Goal: Task Accomplishment & Management: Complete application form

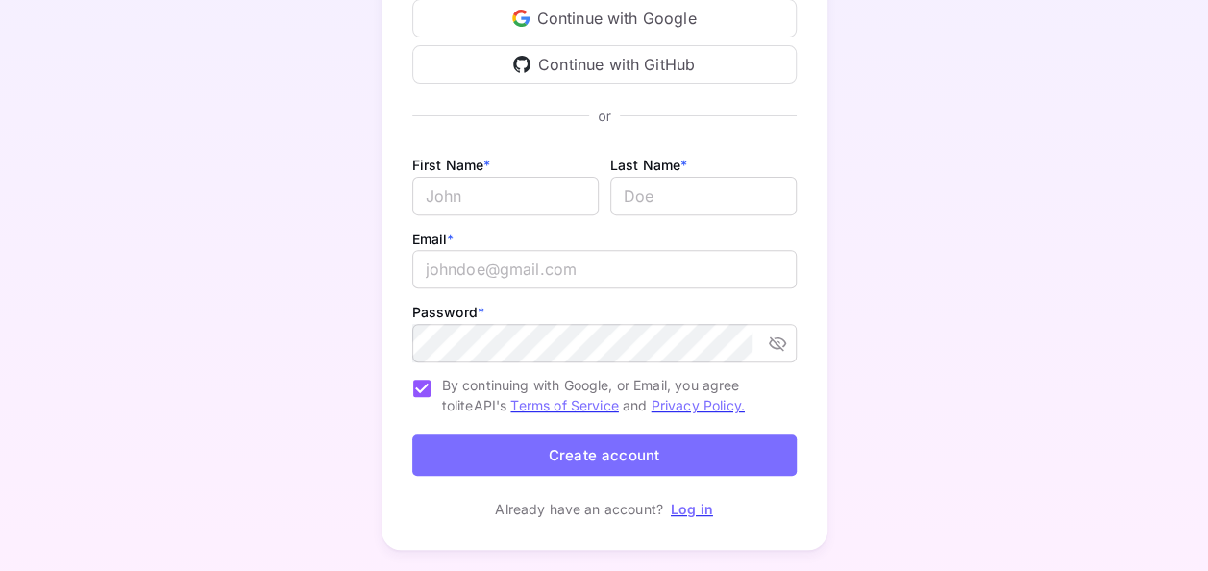
scroll to position [246, 0]
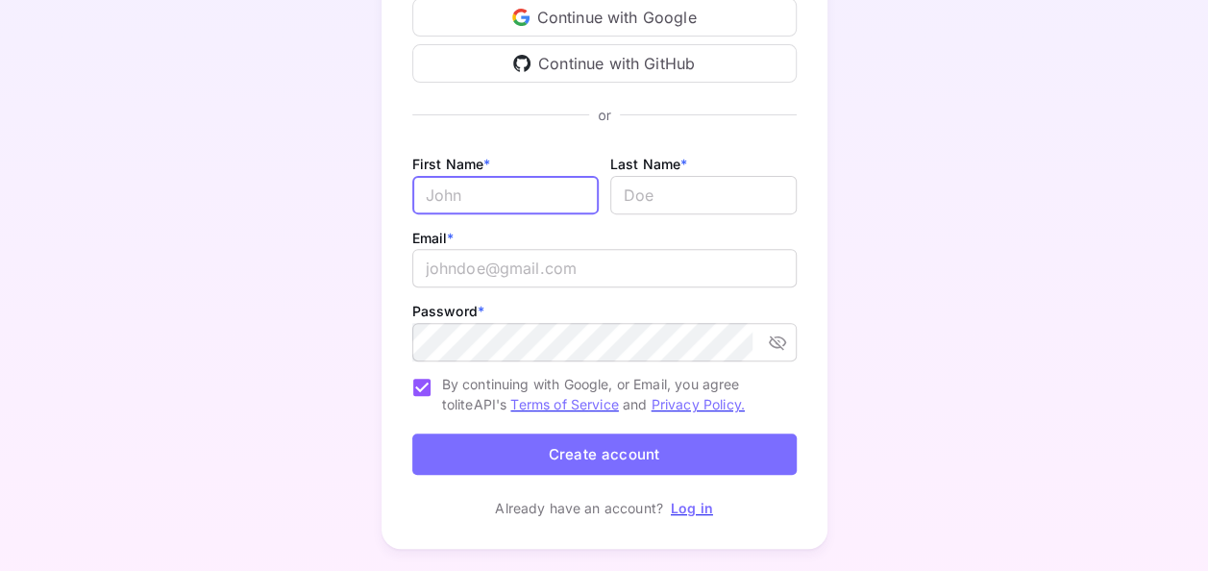
click at [492, 191] on input "Email *" at bounding box center [505, 195] width 186 height 38
type input "Usman"
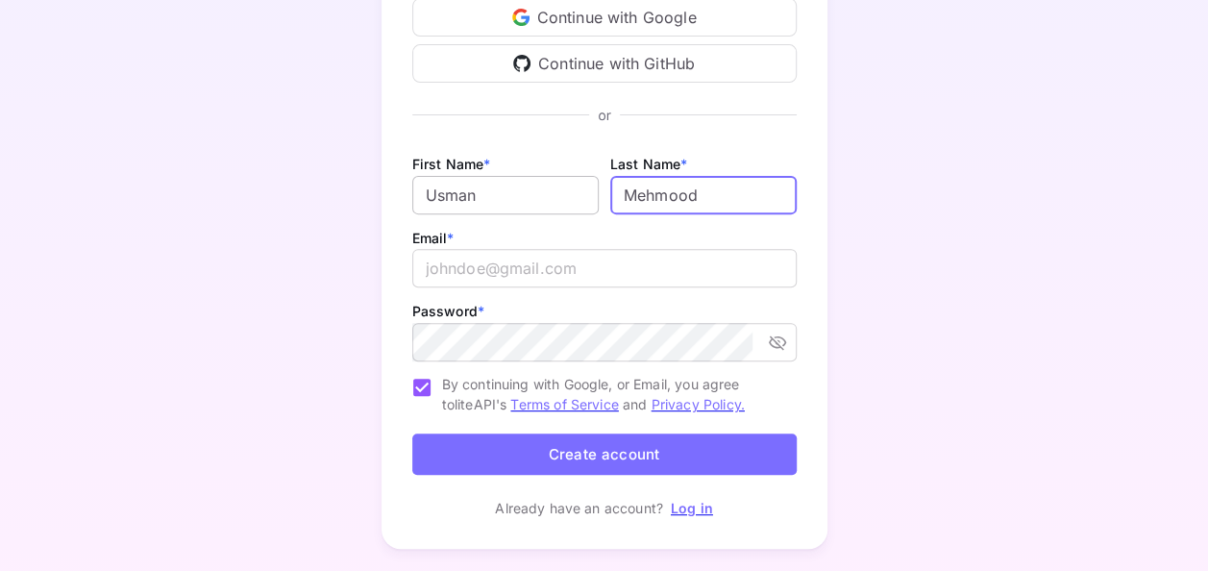
type input "Mehmood"
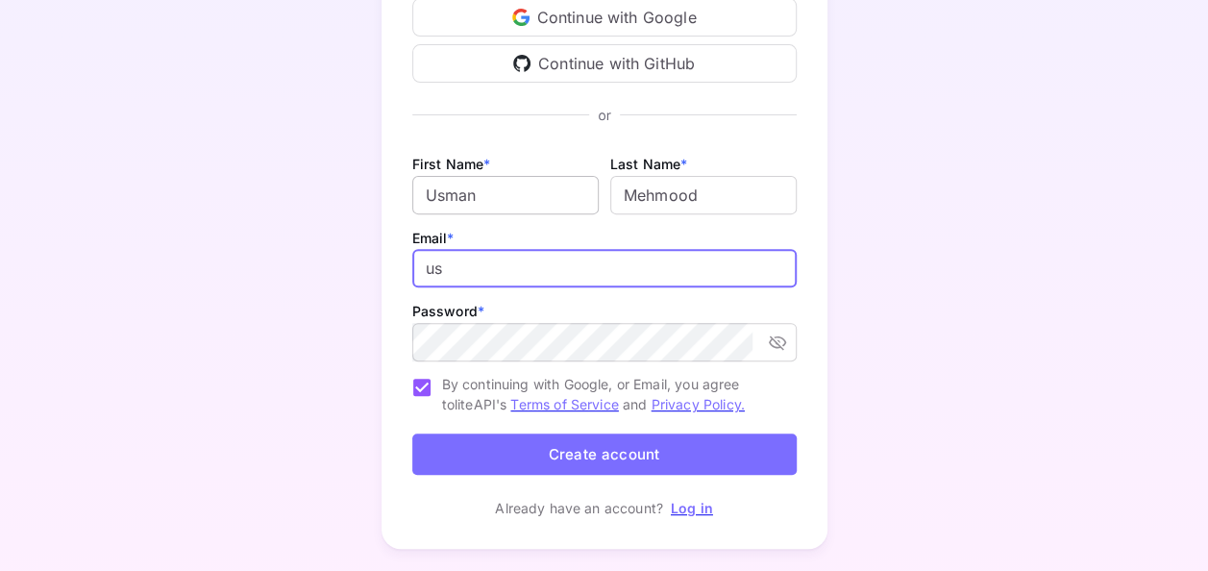
type input "u"
type input "[EMAIL_ADDRESS][DOMAIN_NAME]"
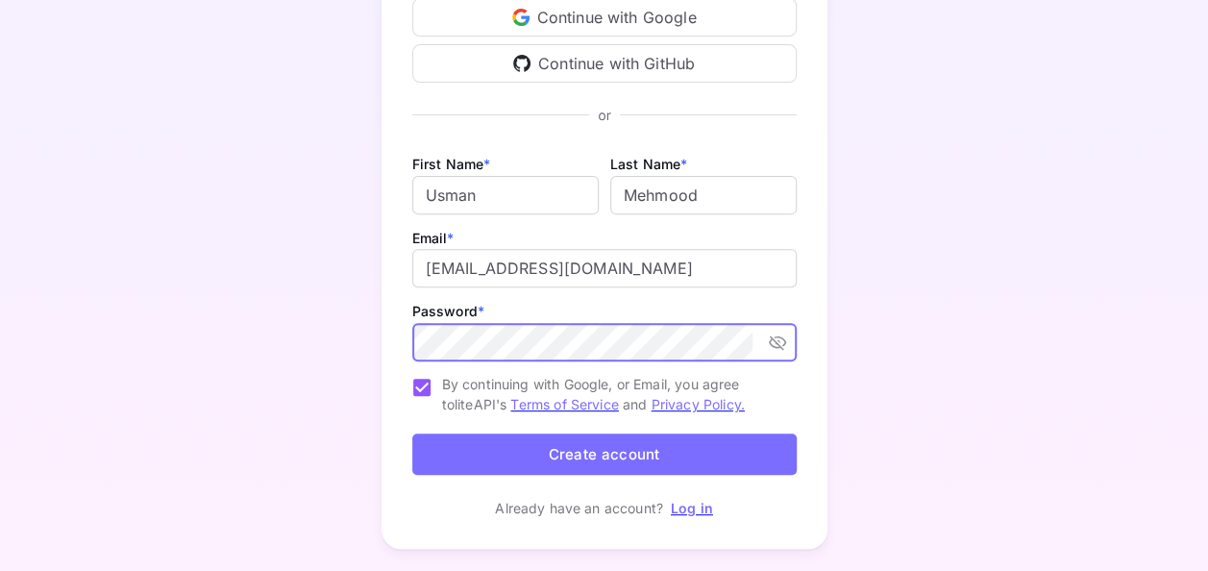
click at [773, 335] on icon "toggle password visibility" at bounding box center [777, 341] width 19 height 19
click at [548, 448] on button "Create account" at bounding box center [604, 453] width 384 height 41
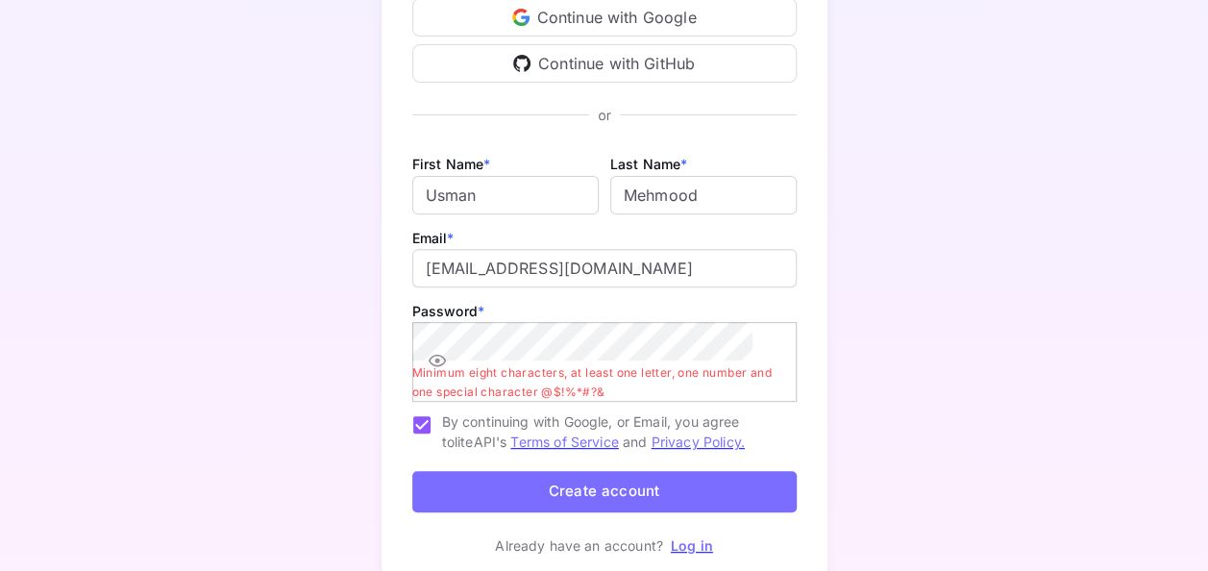
click at [481, 479] on button "Create account" at bounding box center [604, 491] width 384 height 41
click at [567, 488] on button "Create account" at bounding box center [604, 491] width 384 height 41
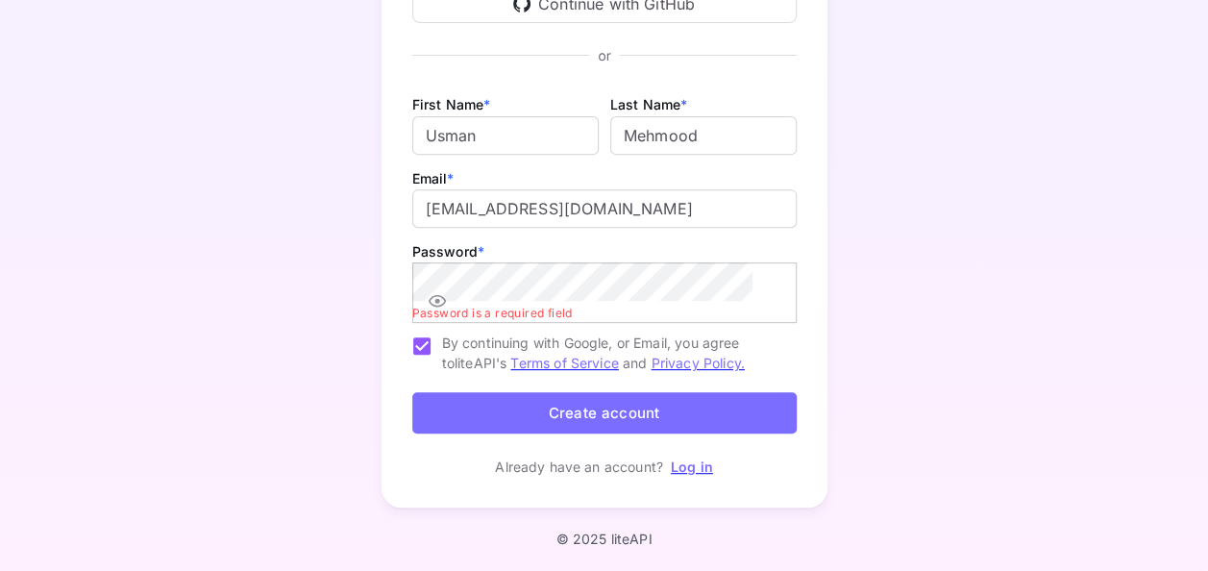
scroll to position [286, 0]
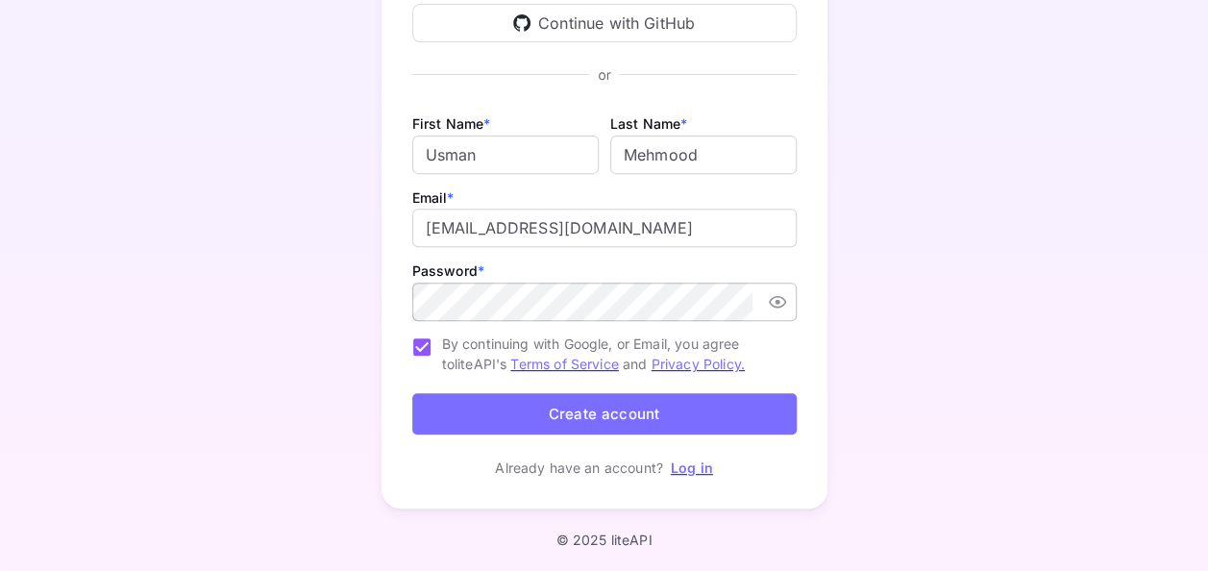
click at [527, 405] on button "Create account" at bounding box center [604, 413] width 384 height 41
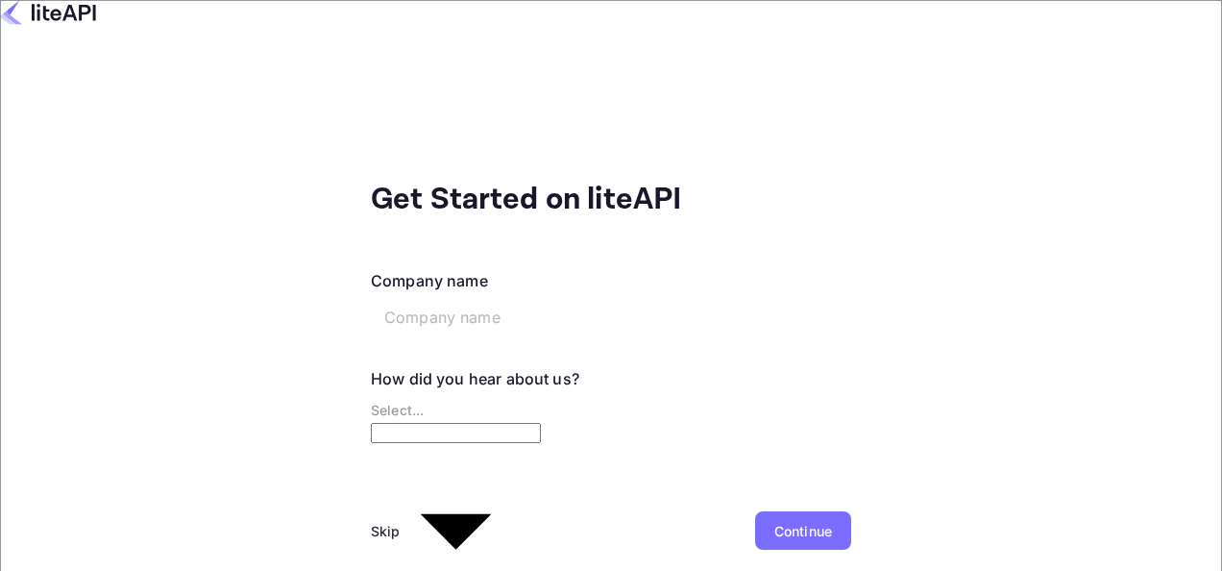
click at [395, 298] on input "text" at bounding box center [518, 317] width 294 height 38
type input "t"
type input "Tourism [GEOGRAPHIC_DATA]"
click at [327, 388] on body "Get Started on liteAPI Company name Tourism [GEOGRAPHIC_DATA] ​ How did you hea…" at bounding box center [611, 373] width 1222 height 747
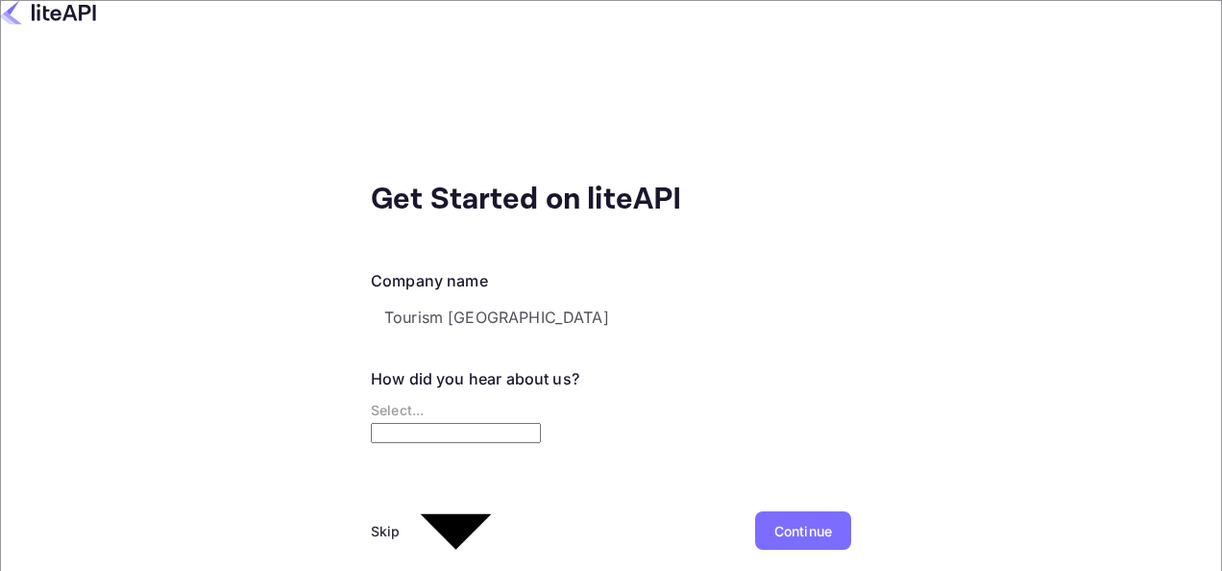
scroll to position [32, 0]
type input "Other..."
click at [774, 521] on div "Continue" at bounding box center [803, 531] width 58 height 20
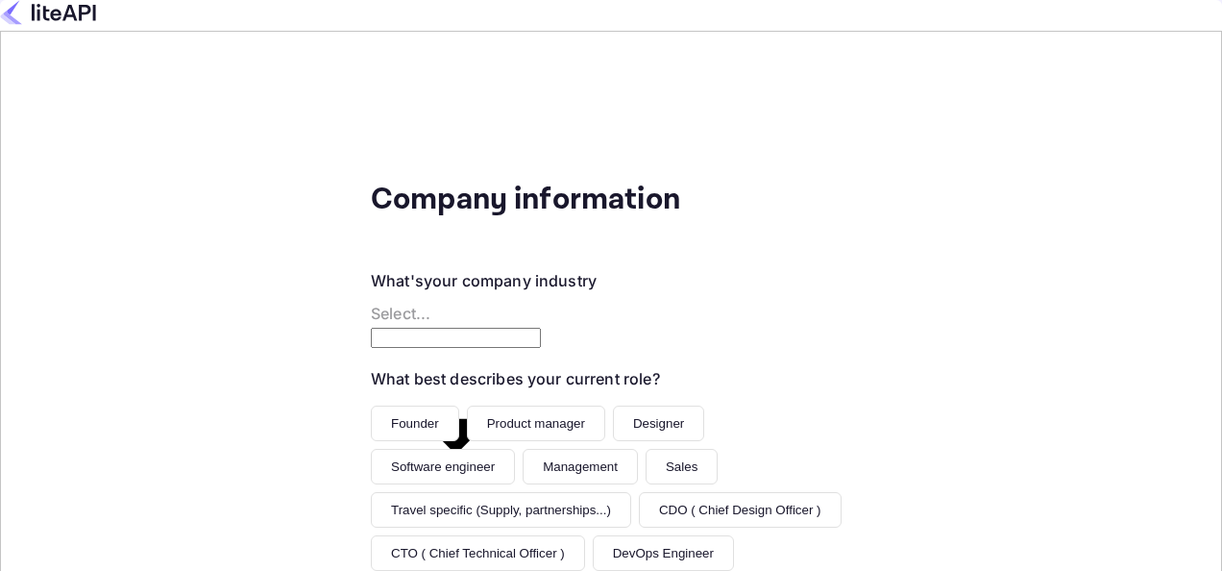
scroll to position [71, 0]
click at [517, 206] on body "Company information What's your company industry Select... ​ What best describe…" at bounding box center [611, 400] width 1222 height 801
type input "Travel"
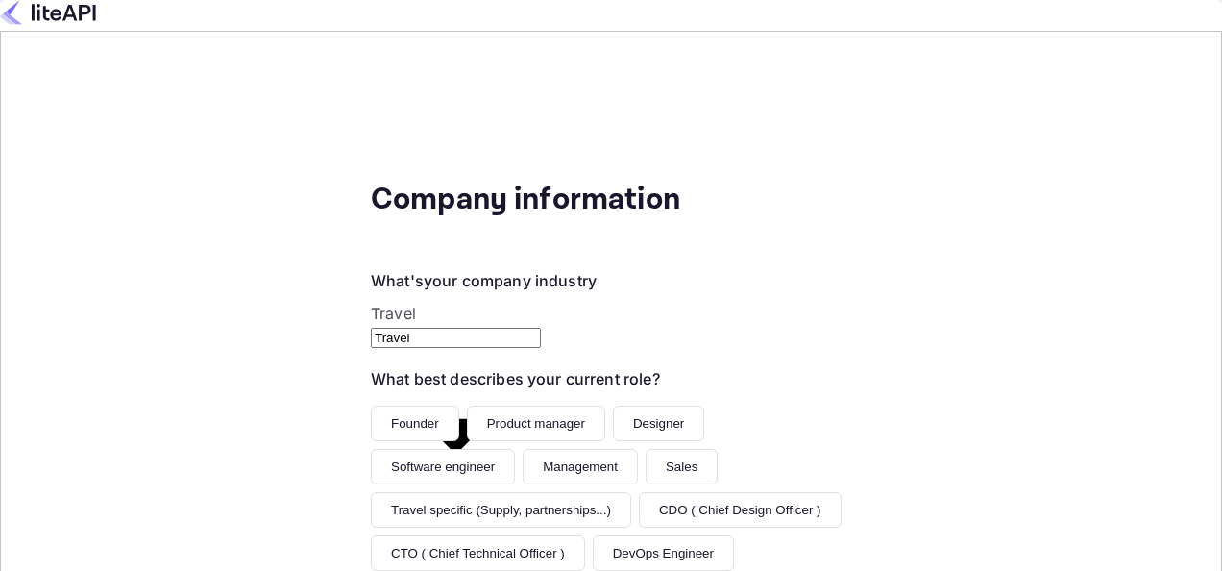
scroll to position [193, 0]
click at [371, 405] on div "Founder Product manager Designer Software engineer Management Sales Travel spec…" at bounding box center [611, 531] width 480 height 252
click at [371, 405] on button "Founder" at bounding box center [415, 423] width 88 height 36
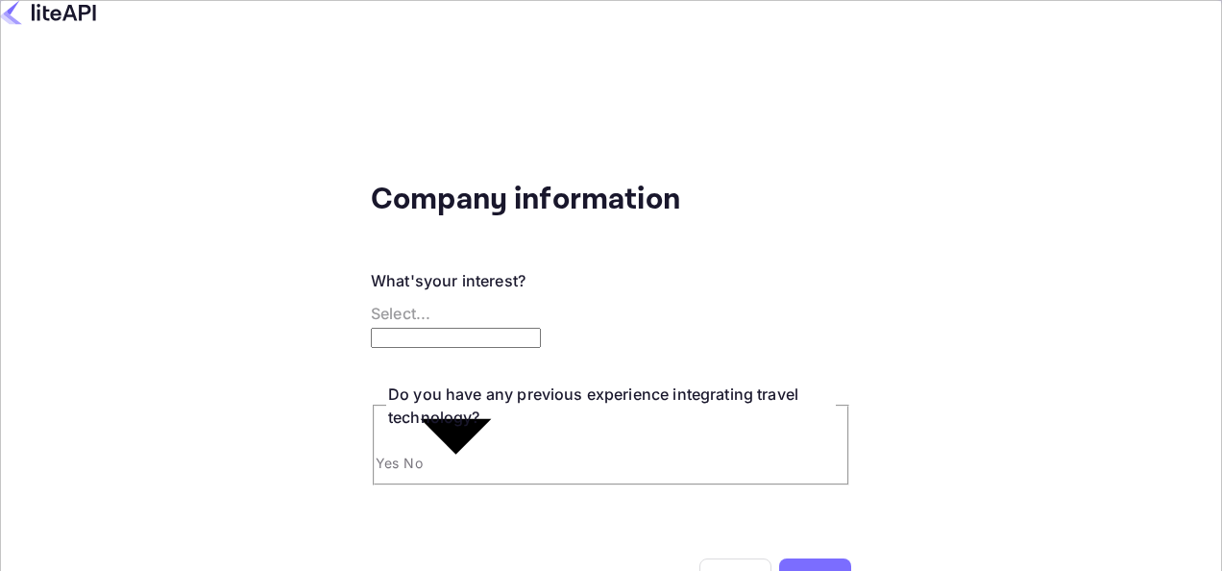
click at [463, 298] on body "Company information What's your interest? Select... ​ Do you have any previous …" at bounding box center [611, 362] width 1222 height 724
type input "Building a new product around travel"
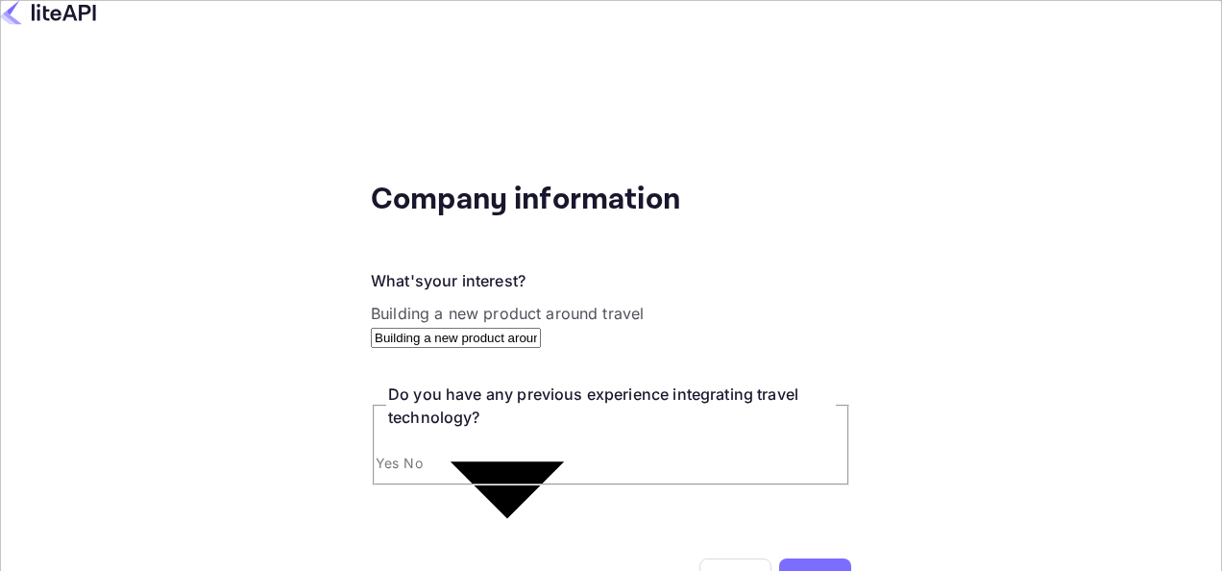
click at [111, 437] on input "Yes" at bounding box center [611, 350] width 1222 height 700
radio input "true"
click at [185, 315] on input "No" at bounding box center [611, 405] width 1222 height 810
radio input "true"
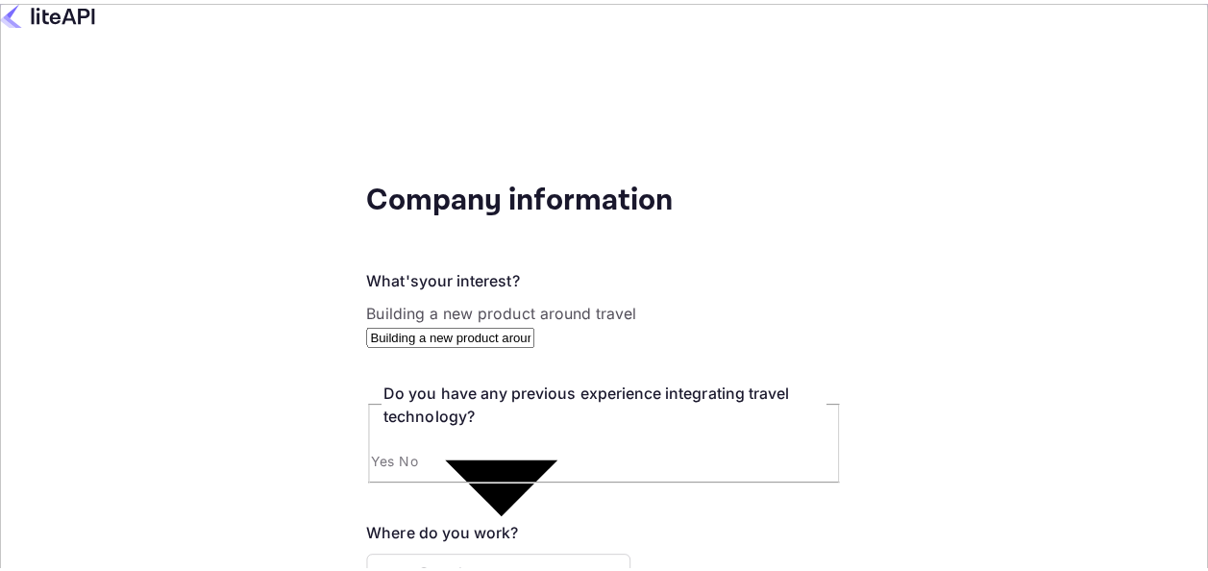
scroll to position [0, 0]
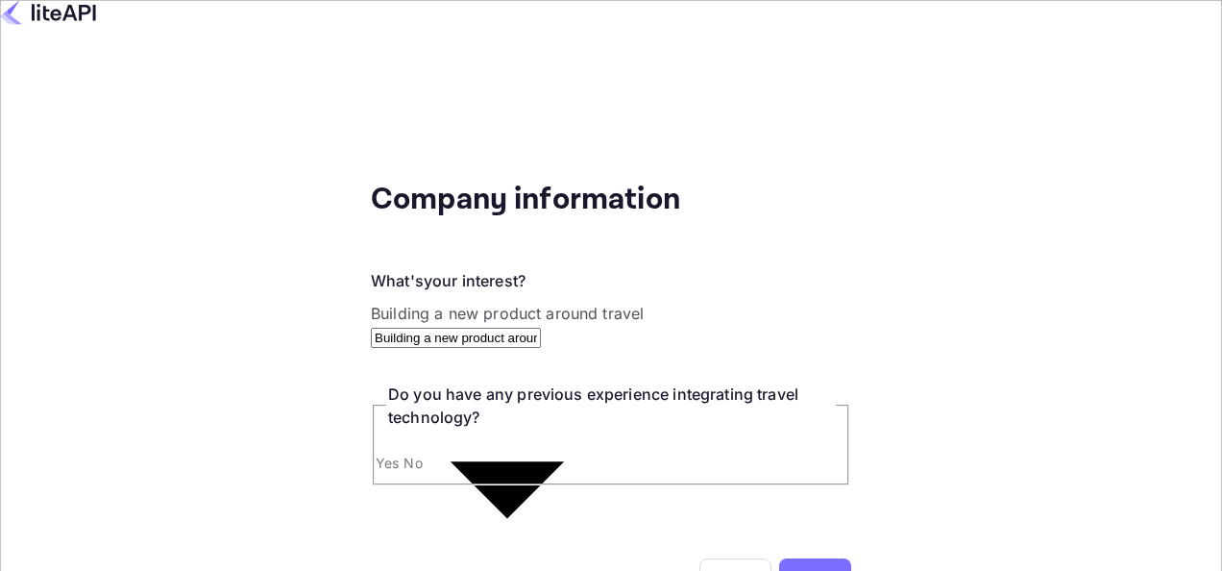
click at [779, 558] on div "Done" at bounding box center [815, 577] width 72 height 38
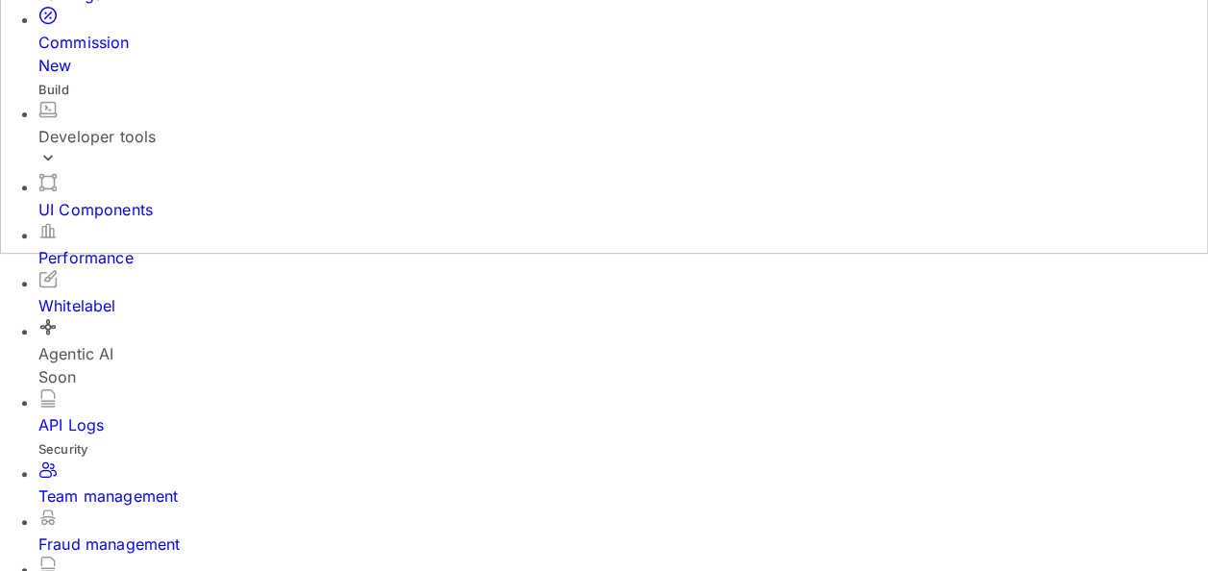
scroll to position [75, 0]
click at [204, 148] on div "Developer tools" at bounding box center [622, 136] width 1169 height 23
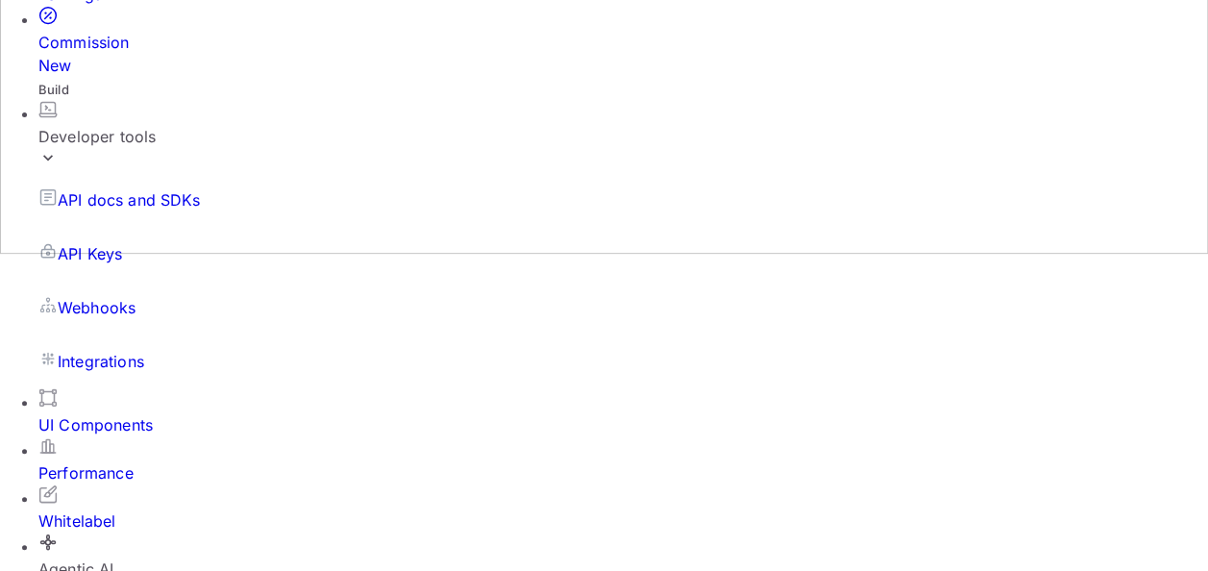
click at [158, 211] on p "API docs and SDKs" at bounding box center [129, 199] width 143 height 23
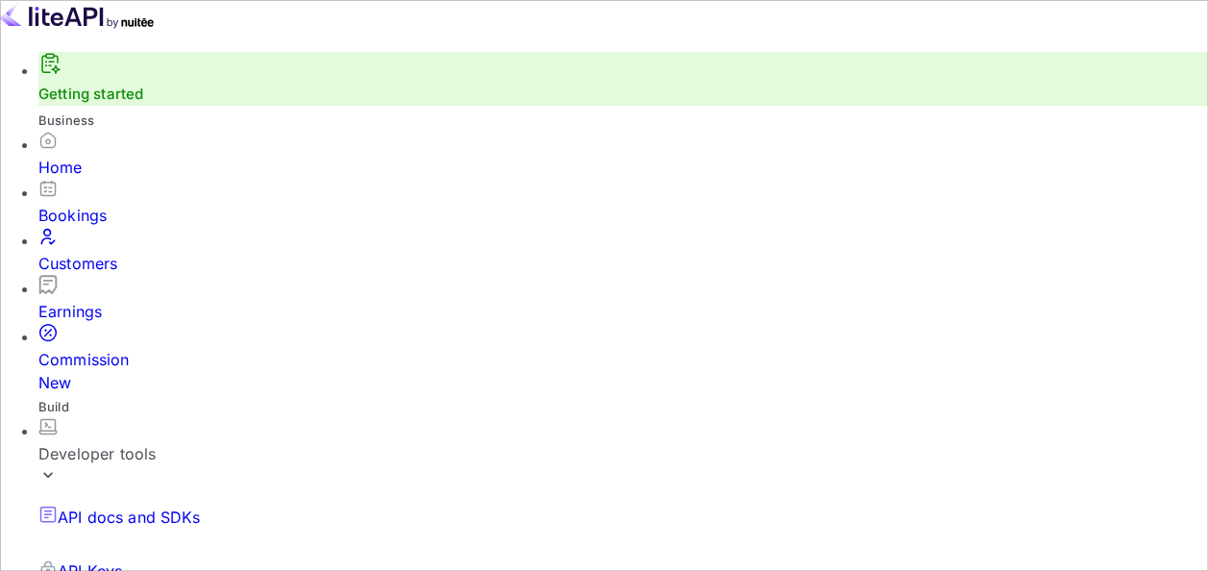
scroll to position [211, 0]
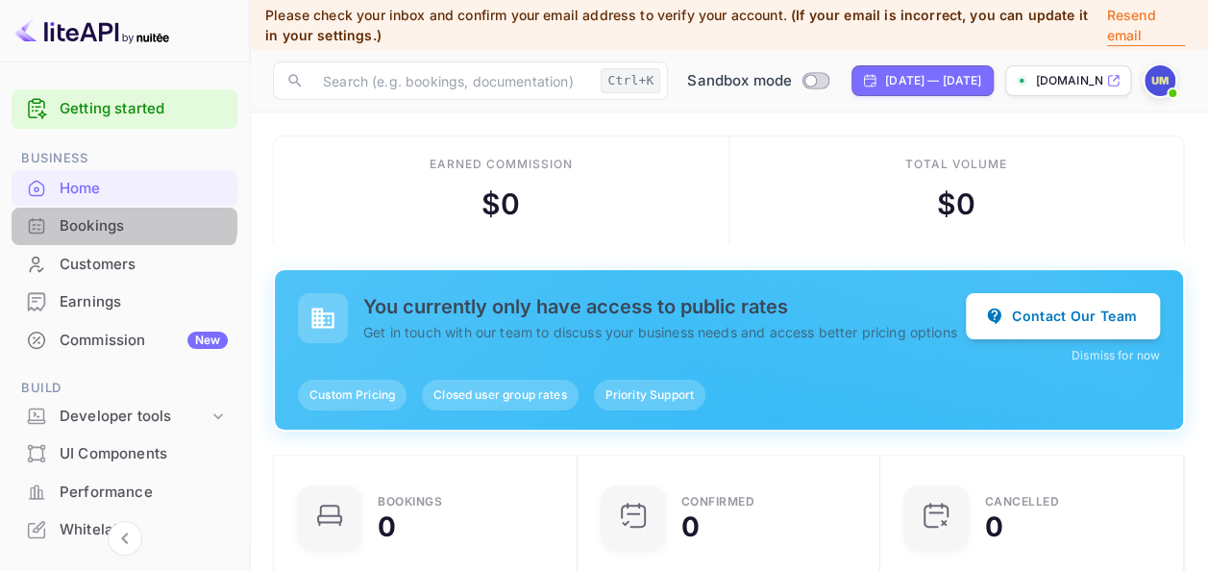
click at [117, 208] on div "Bookings" at bounding box center [125, 226] width 226 height 37
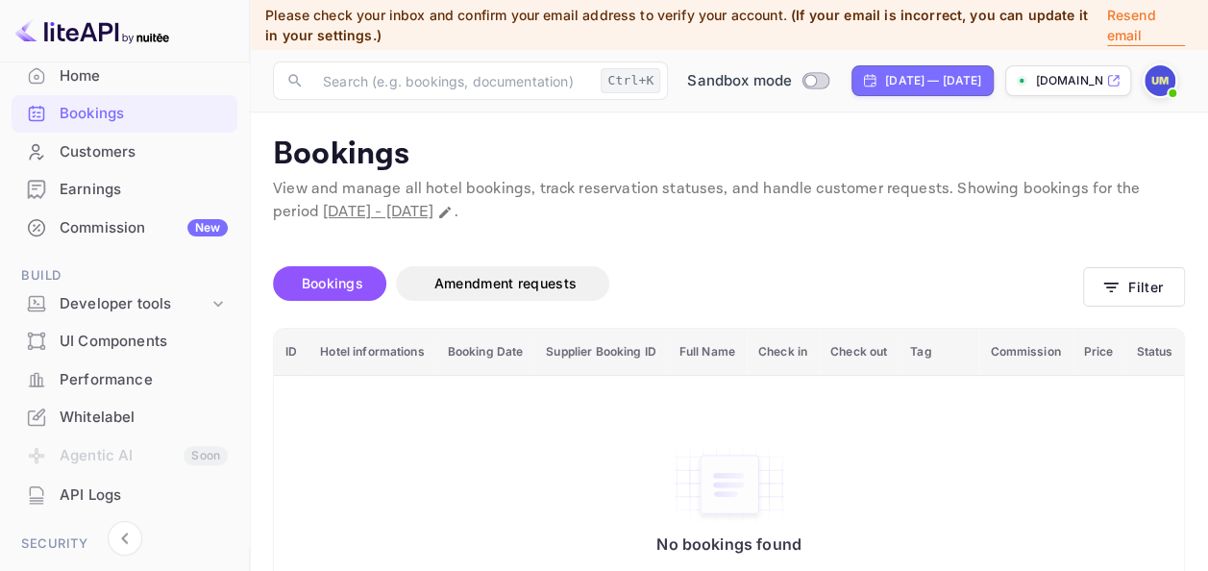
scroll to position [135, 0]
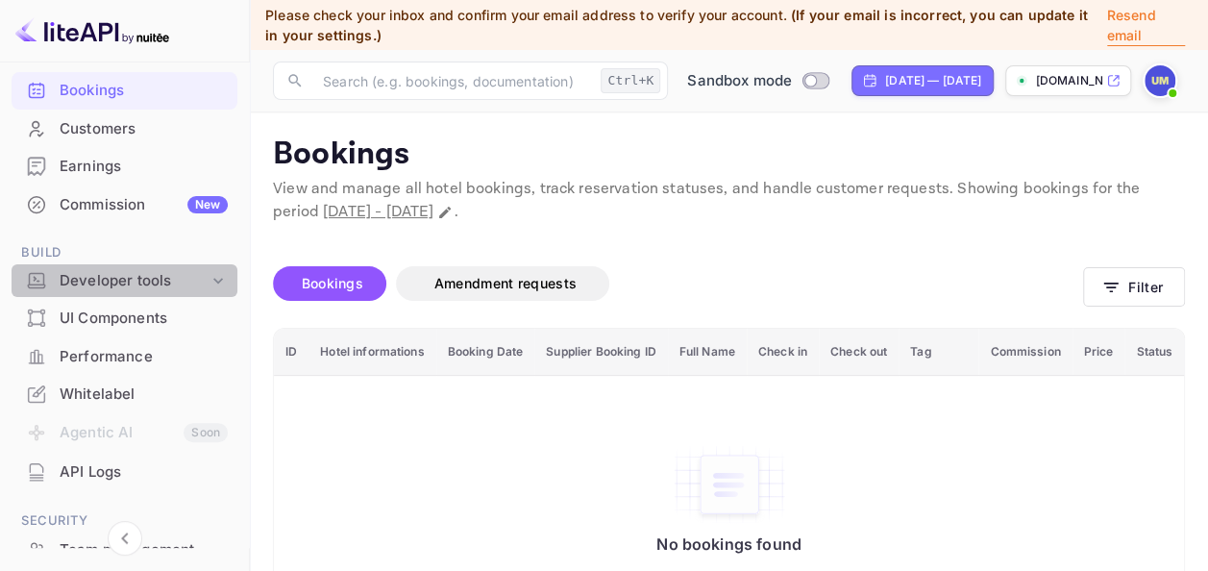
click at [214, 290] on div "Developer tools" at bounding box center [125, 281] width 226 height 34
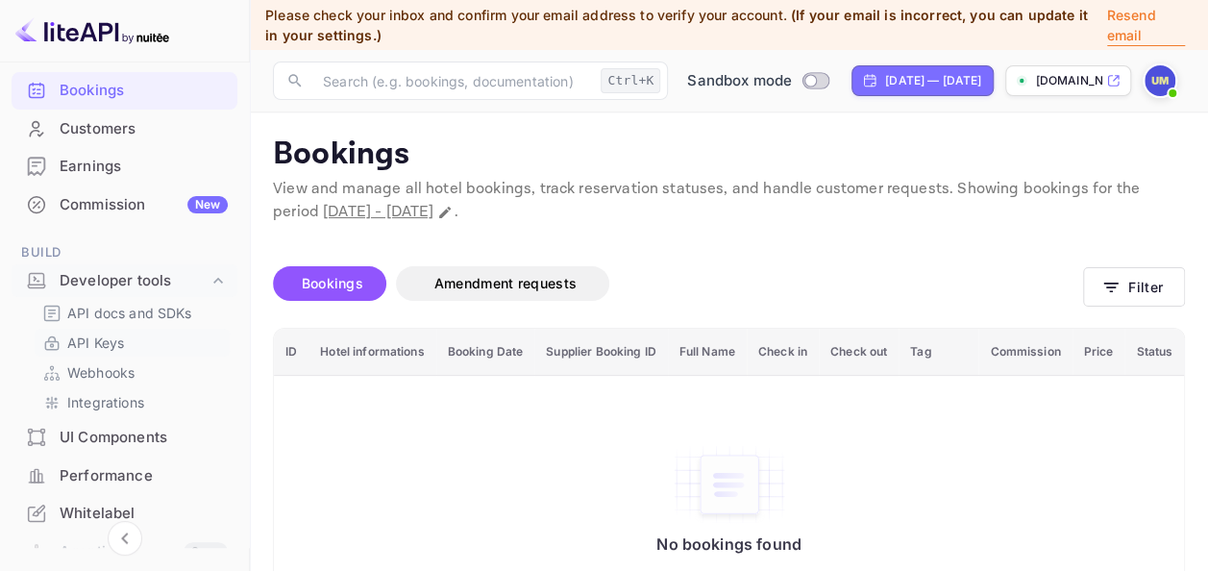
click at [127, 350] on link "API Keys" at bounding box center [132, 342] width 180 height 20
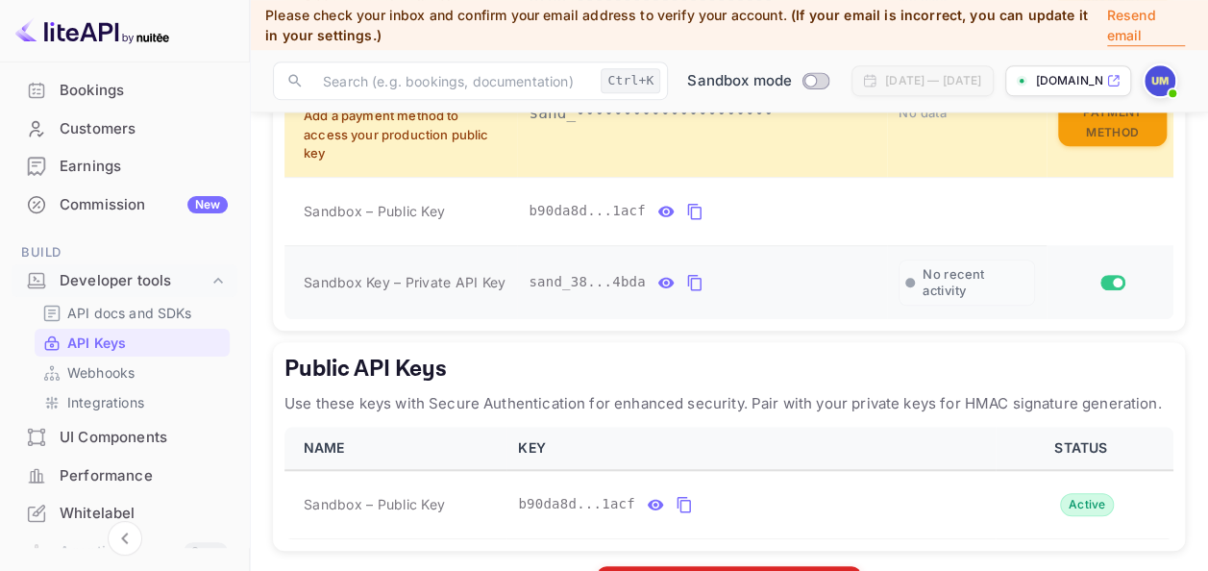
scroll to position [721, 0]
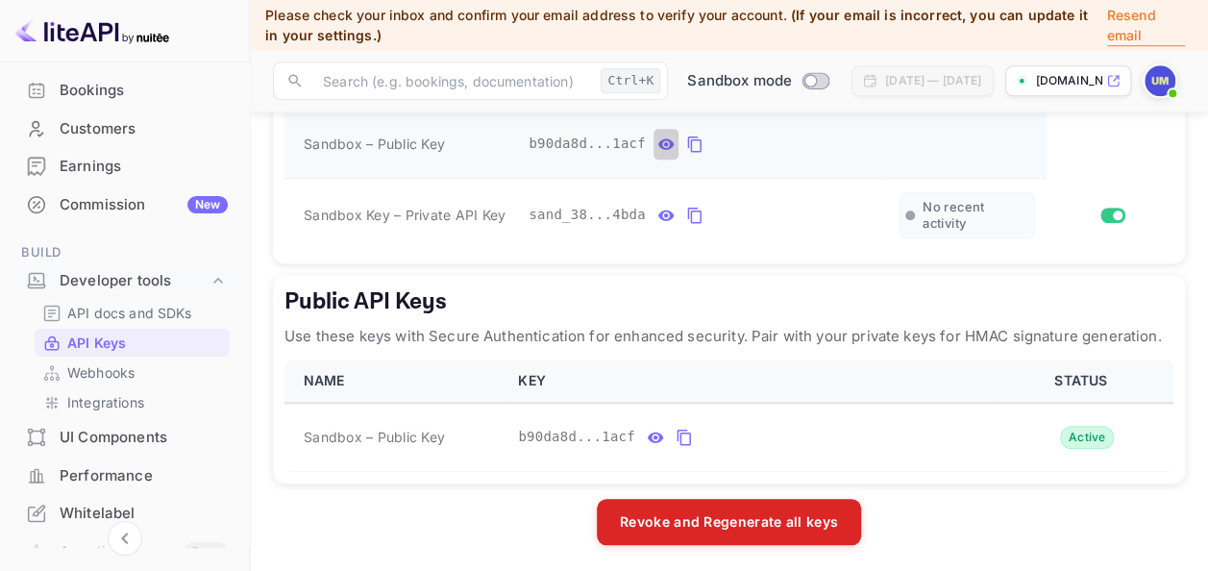
click at [658, 142] on icon "private api keys table" at bounding box center [666, 143] width 16 height 11
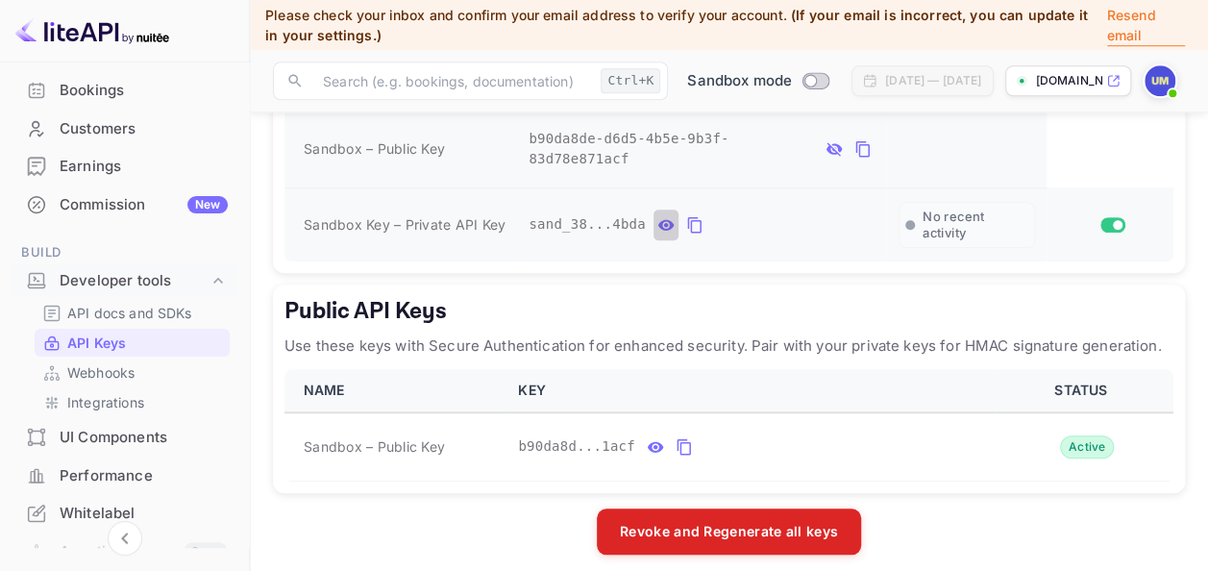
click at [658, 213] on icon "private api keys table" at bounding box center [665, 224] width 17 height 23
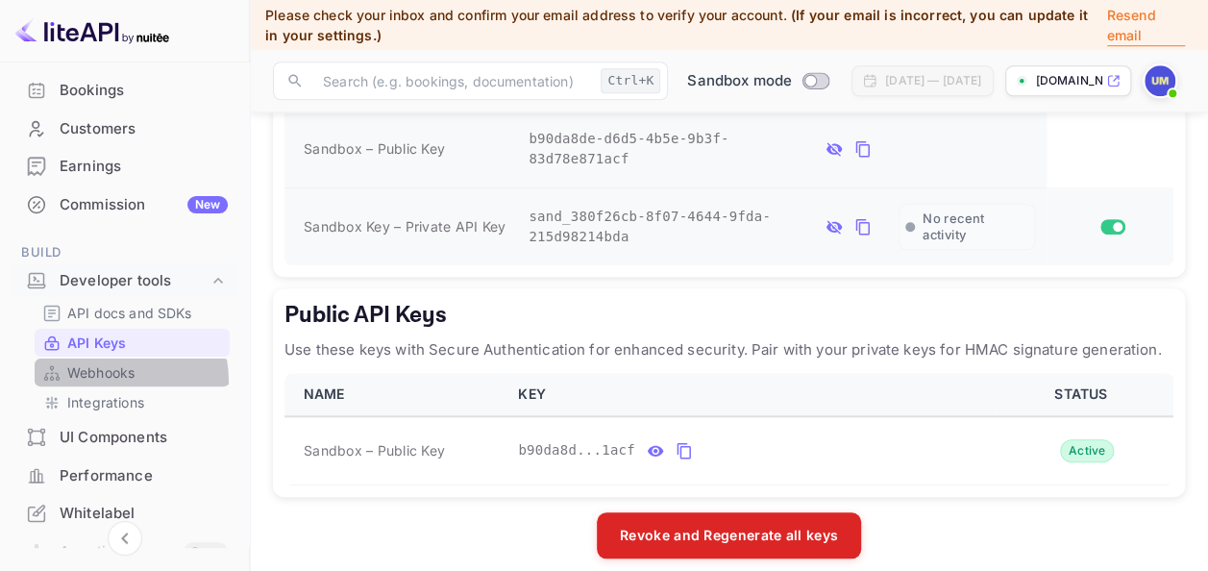
click at [98, 381] on p "Webhooks" at bounding box center [100, 372] width 67 height 20
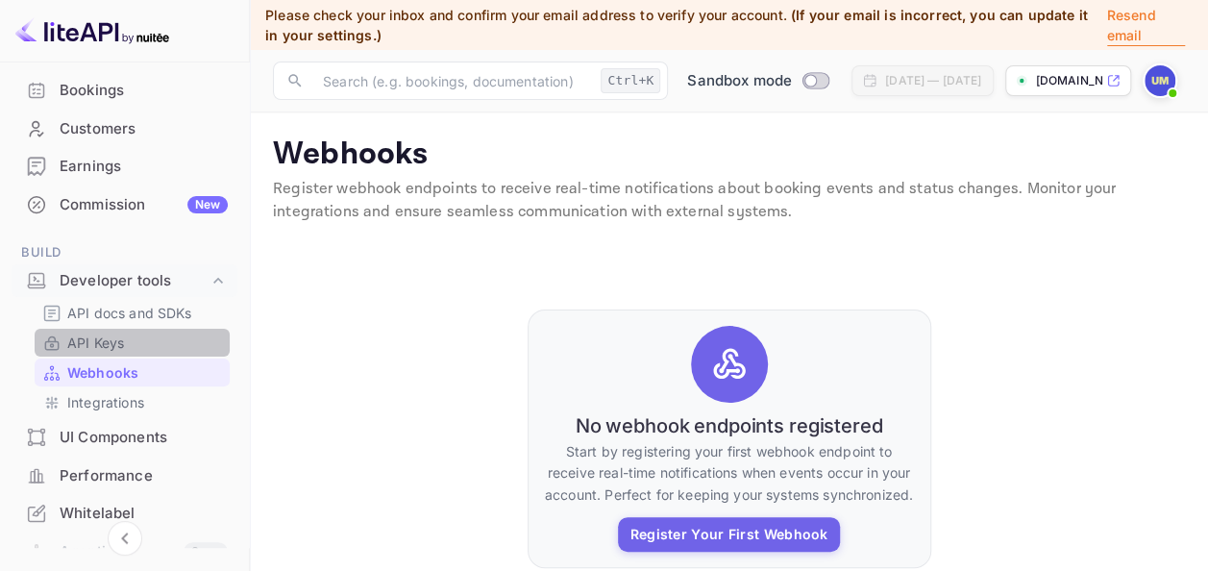
click at [148, 340] on link "API Keys" at bounding box center [132, 342] width 180 height 20
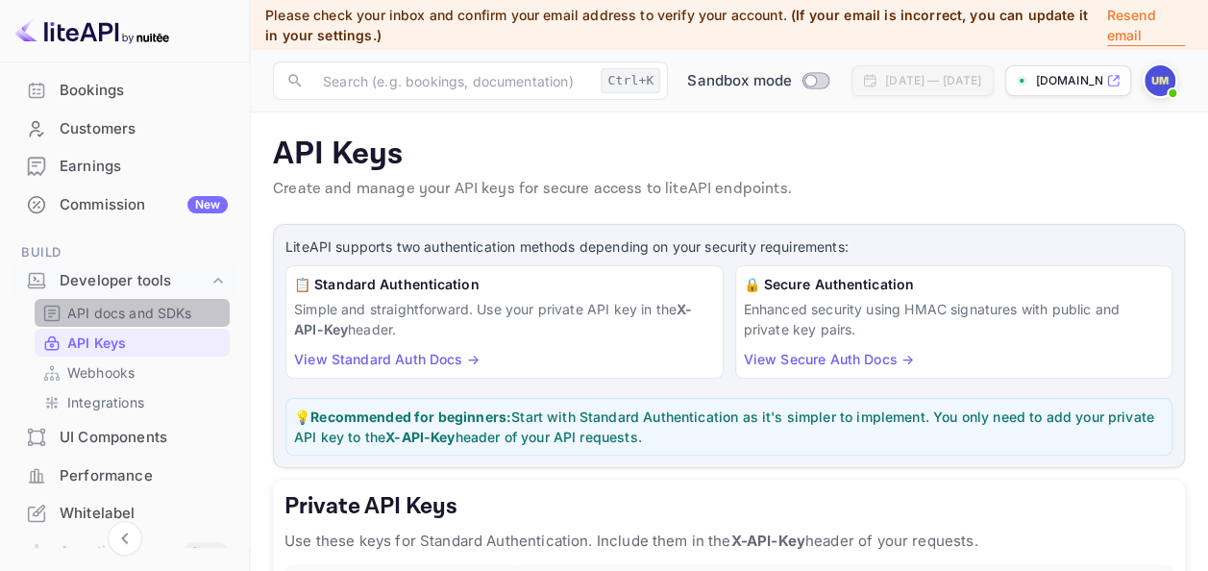
click at [170, 304] on p "API docs and SDKs" at bounding box center [129, 313] width 125 height 20
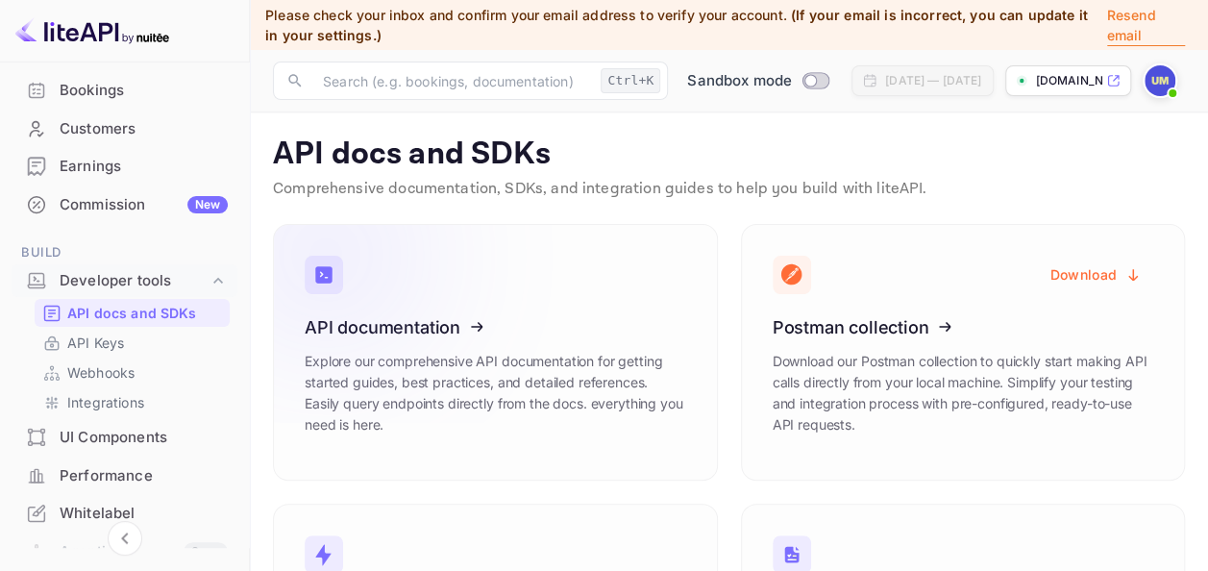
scroll to position [211, 0]
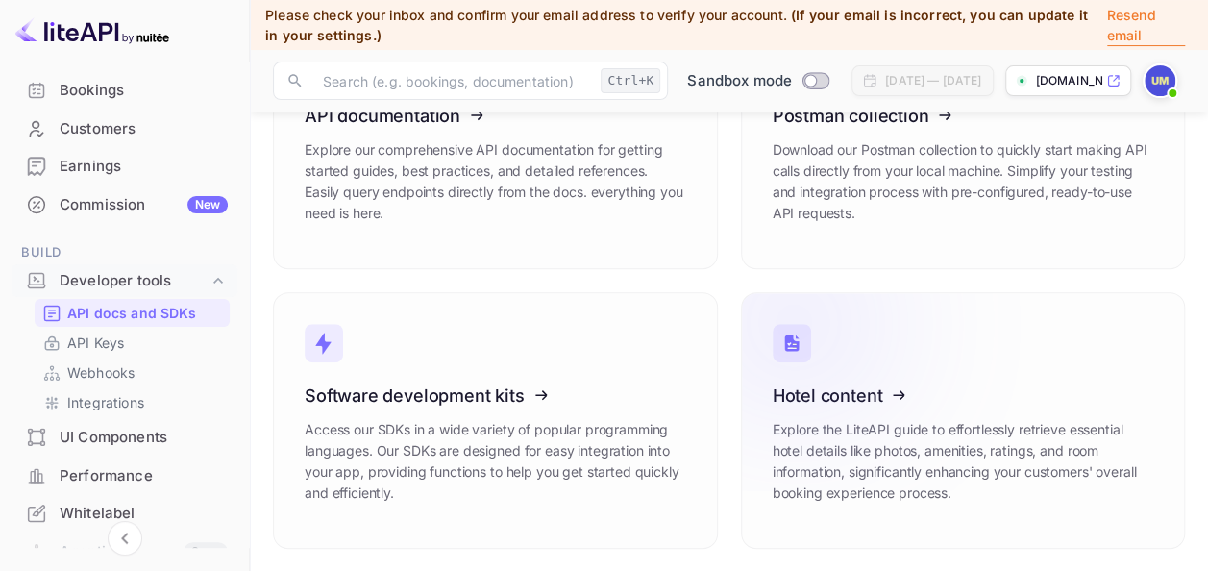
click at [798, 331] on icon at bounding box center [796, 324] width 140 height 68
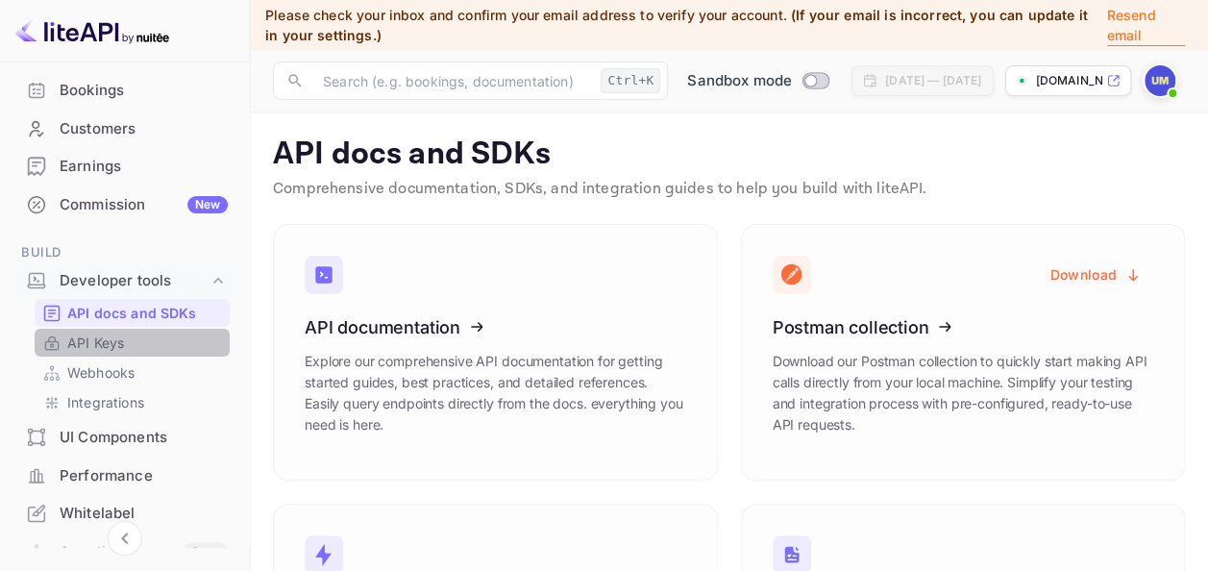
click at [190, 341] on link "API Keys" at bounding box center [132, 342] width 180 height 20
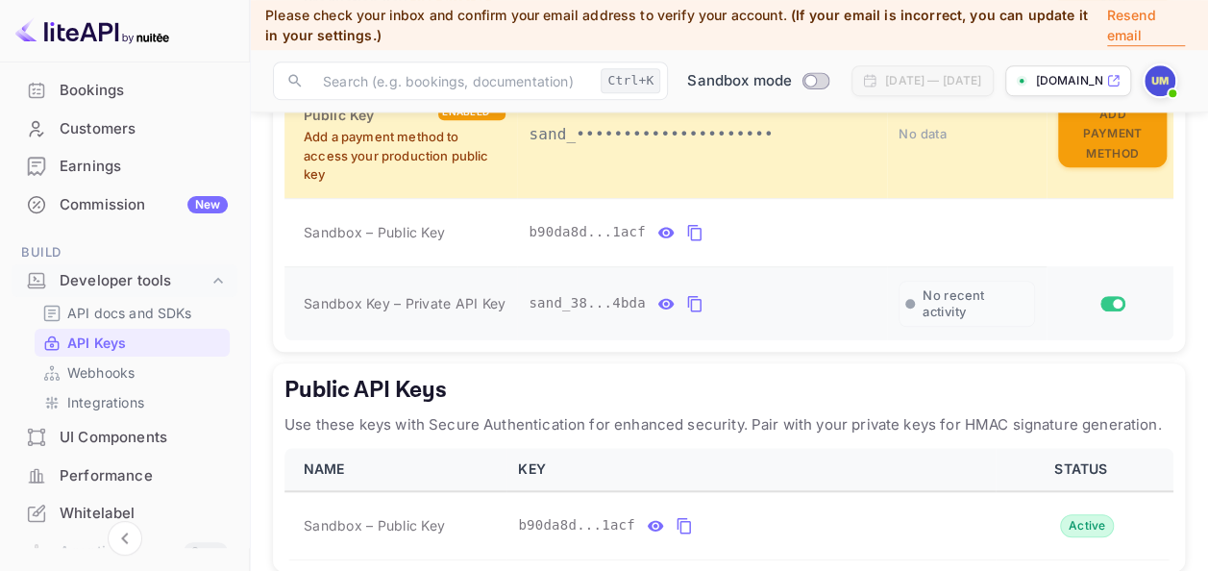
scroll to position [637, 0]
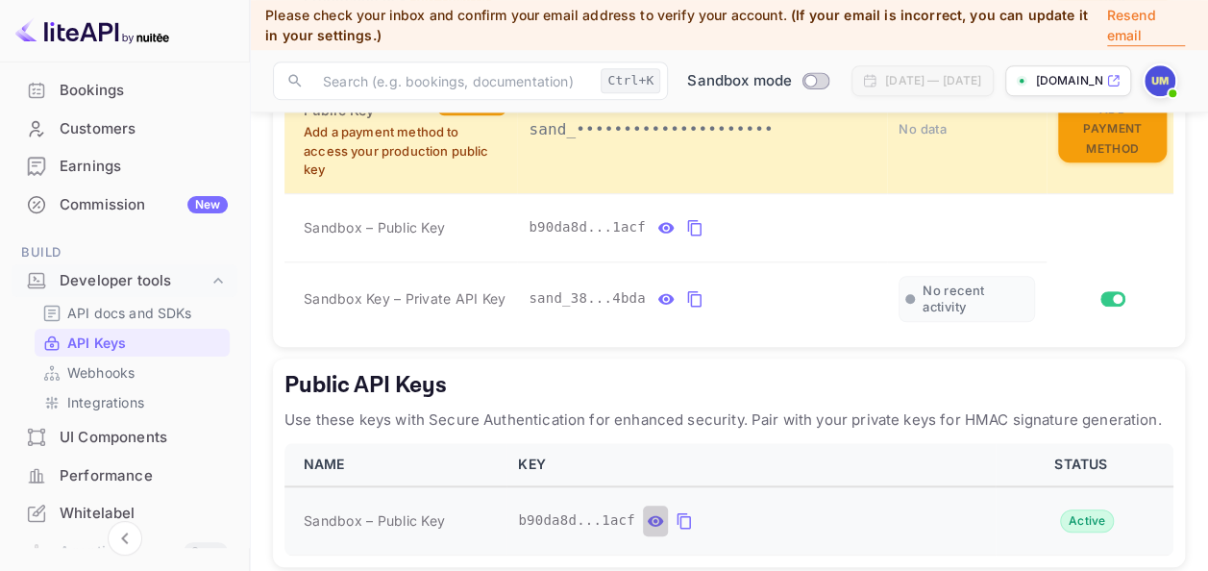
click at [651, 515] on icon "public api keys table" at bounding box center [656, 520] width 16 height 11
click at [859, 515] on icon "public api keys table" at bounding box center [867, 520] width 17 height 23
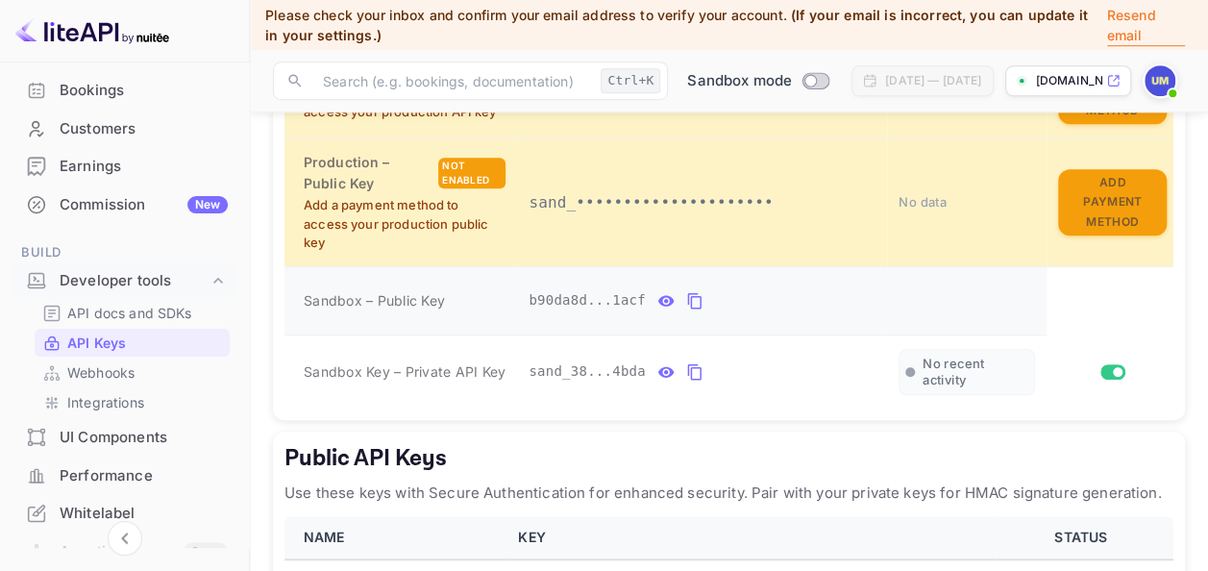
scroll to position [0, 0]
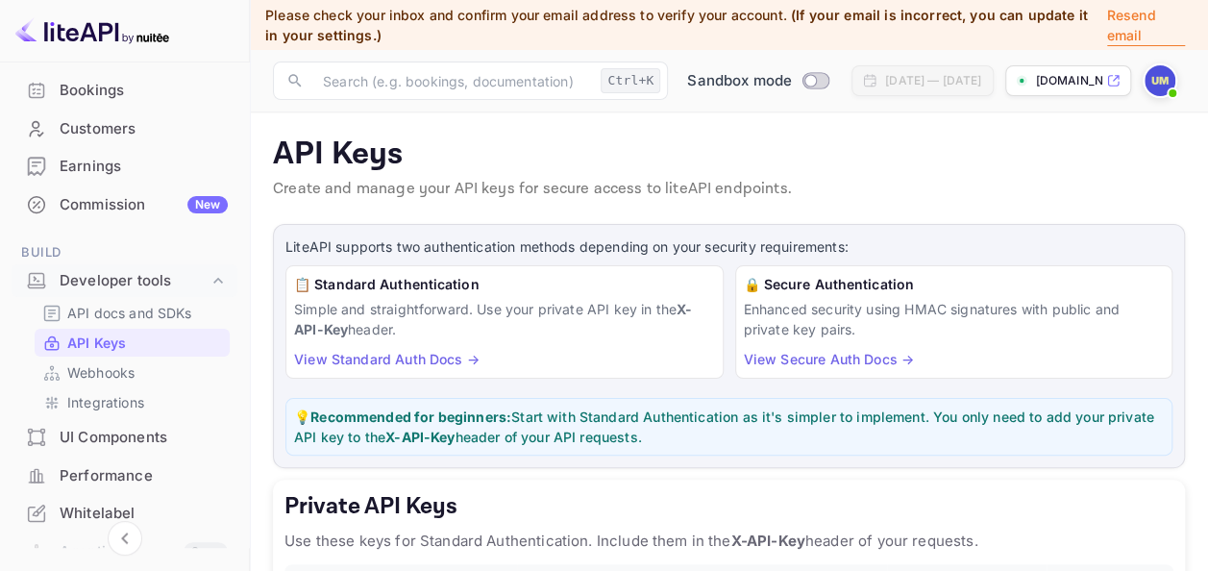
click at [1152, 93] on img at bounding box center [1159, 80] width 31 height 31
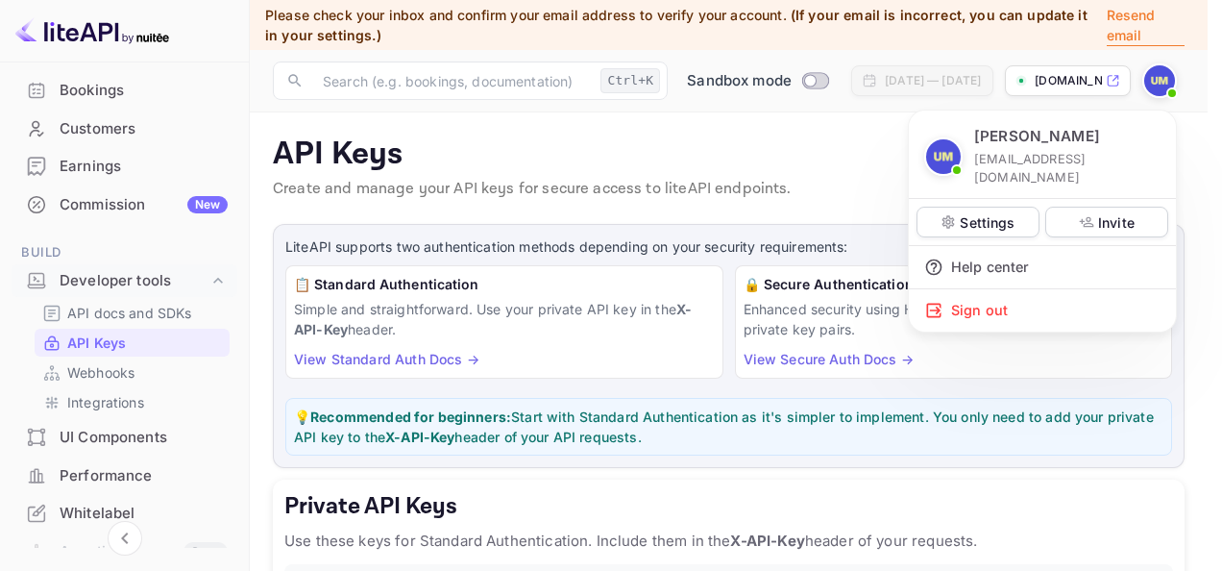
click at [751, 159] on div at bounding box center [611, 285] width 1222 height 571
